Goal: Task Accomplishment & Management: Use online tool/utility

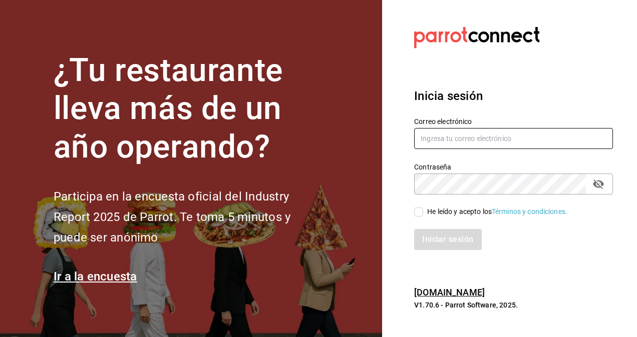
type input "[PERSON_NAME][EMAIL_ADDRESS][PERSON_NAME][DOMAIN_NAME]"
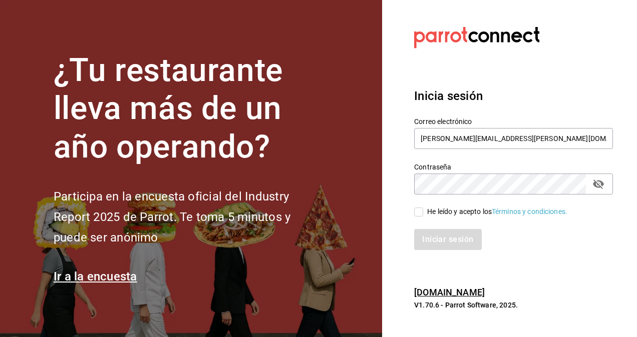
drag, startPoint x: 421, startPoint y: 208, endPoint x: 421, endPoint y: 214, distance: 5.5
click at [420, 208] on input "He leído y acepto los Términos y condiciones." at bounding box center [418, 212] width 9 height 9
checkbox input "true"
click at [441, 238] on button "Iniciar sesión" at bounding box center [448, 239] width 68 height 21
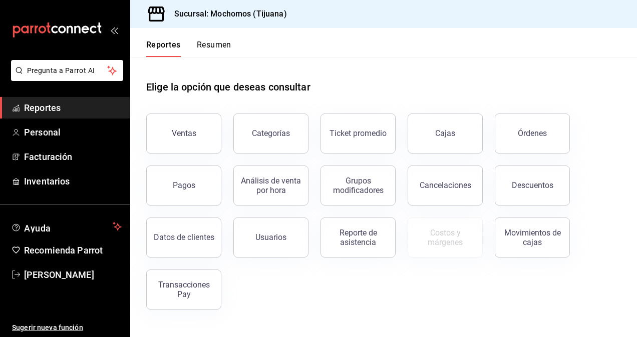
click at [180, 132] on div "Ventas" at bounding box center [184, 134] width 25 height 10
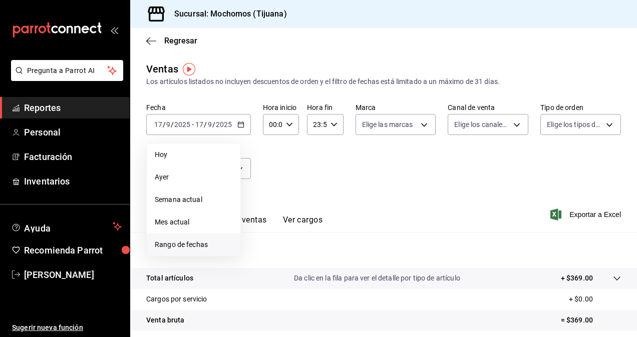
click at [209, 245] on span "Rango de fechas" at bounding box center [194, 245] width 78 height 11
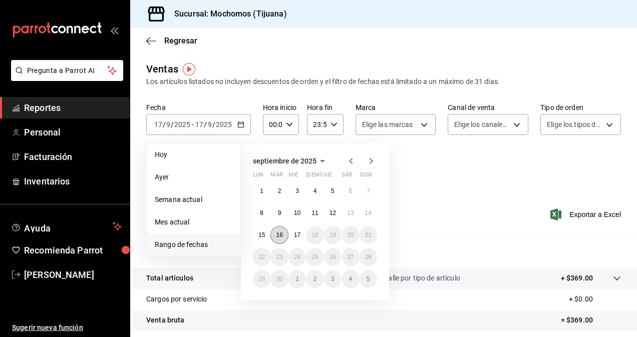
click at [286, 233] on button "16" at bounding box center [279, 235] width 18 height 18
click at [293, 237] on button "17" at bounding box center [297, 235] width 18 height 18
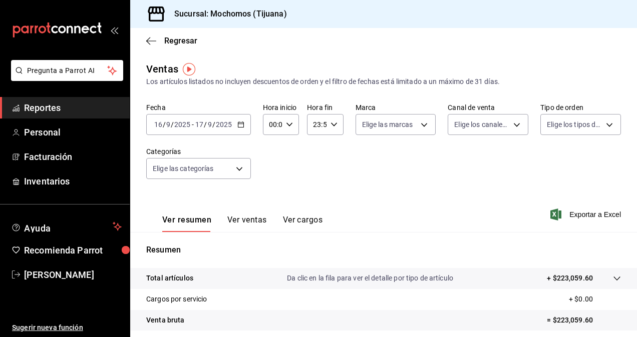
click at [289, 129] on div "00:00 Hora inicio" at bounding box center [281, 124] width 36 height 21
click at [270, 170] on span "05" at bounding box center [271, 170] width 2 height 8
type input "05:00"
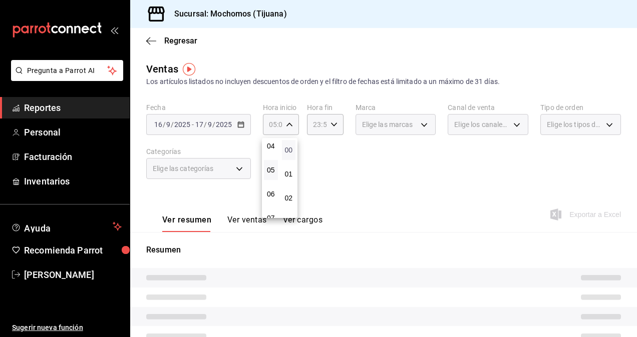
click at [288, 149] on span "00" at bounding box center [289, 150] width 2 height 8
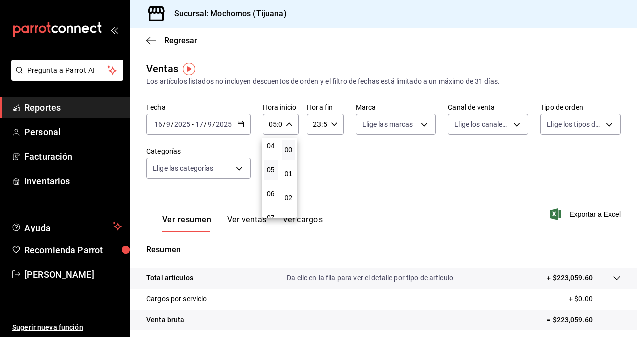
click at [330, 124] on div at bounding box center [318, 168] width 637 height 337
click at [330, 124] on icon "button" at bounding box center [333, 124] width 7 height 7
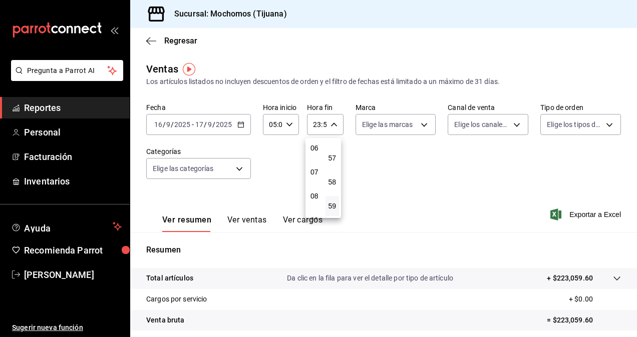
scroll to position [96, 0]
click at [313, 175] on span "05" at bounding box center [314, 174] width 2 height 8
click at [331, 153] on span "00" at bounding box center [332, 150] width 2 height 8
type input "05:00"
click at [361, 163] on div at bounding box center [318, 168] width 637 height 337
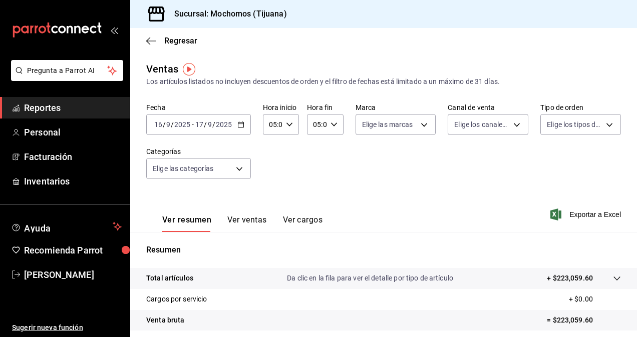
click at [366, 164] on div "Fecha 2025-09-16 16 / 9 / 2025 - 2025-09-17 17 / 9 / 2025 Hora inicio 05:00 Hor…" at bounding box center [383, 147] width 475 height 88
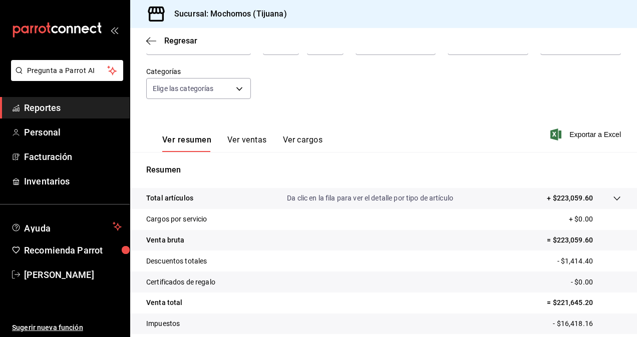
scroll to position [142, 0]
